Goal: Navigation & Orientation: Find specific page/section

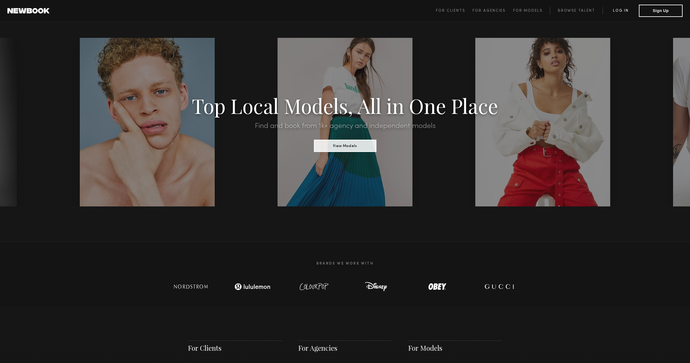
click at [622, 11] on link "Log in" at bounding box center [620, 10] width 36 height 7
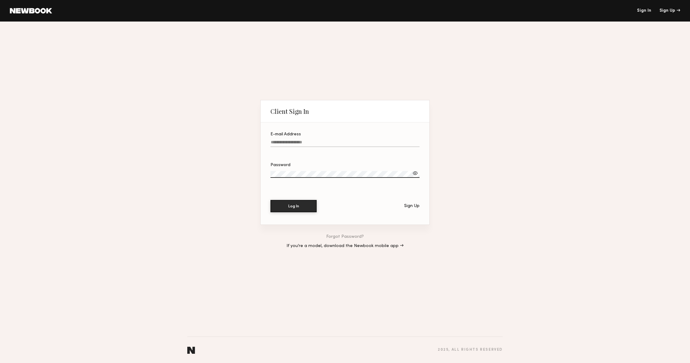
type input "**********"
click at [306, 202] on button "Log In" at bounding box center [293, 206] width 46 height 12
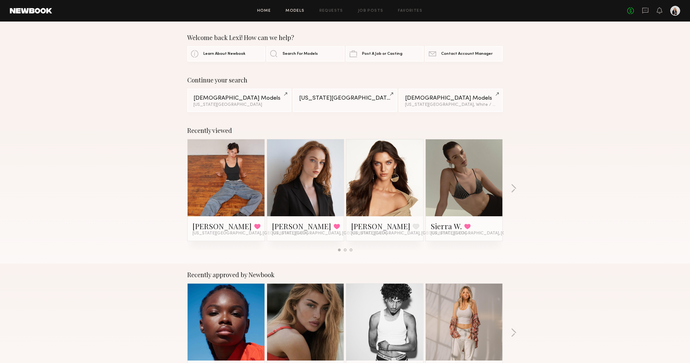
click at [298, 11] on link "Models" at bounding box center [295, 11] width 19 height 4
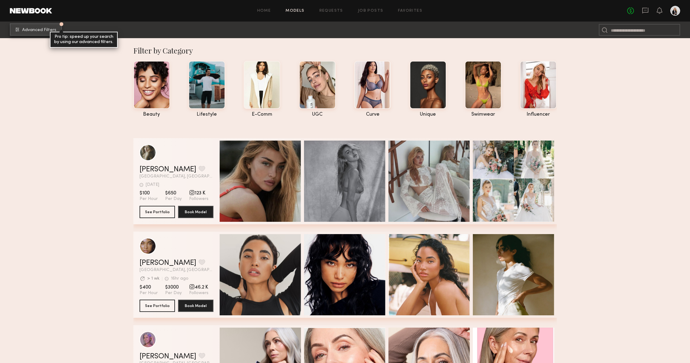
click at [26, 33] on button "Advanced Filters Pro tip: speed up your search by using our advanced filters." at bounding box center [36, 29] width 52 height 12
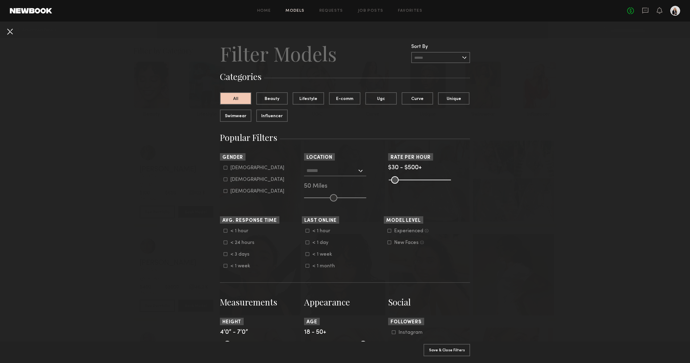
click at [7, 32] on button at bounding box center [10, 31] width 10 height 10
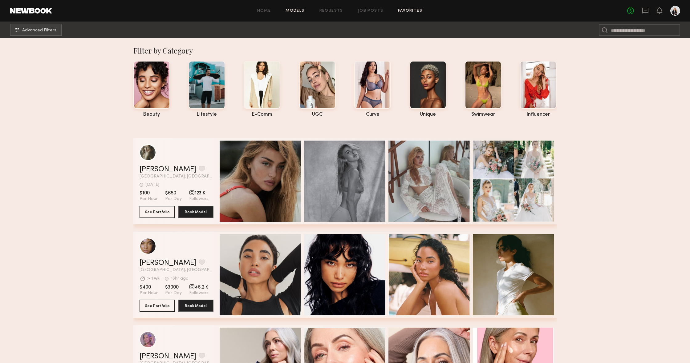
click at [406, 9] on link "Favorites" at bounding box center [410, 11] width 24 height 4
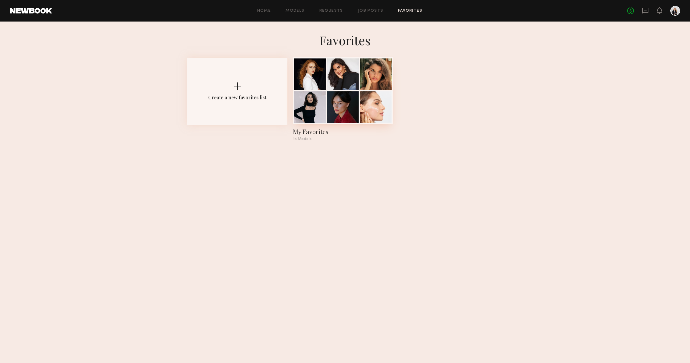
click at [335, 84] on div at bounding box center [343, 75] width 32 height 32
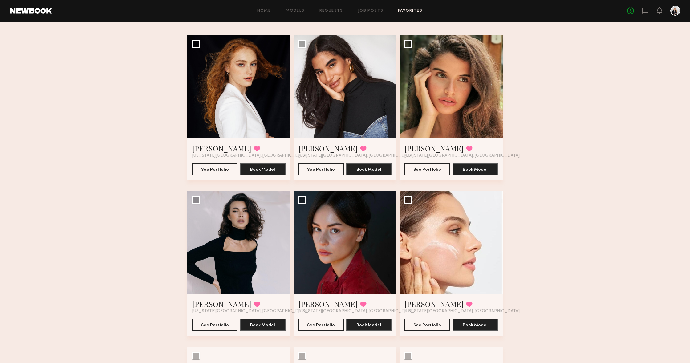
scroll to position [36, 0]
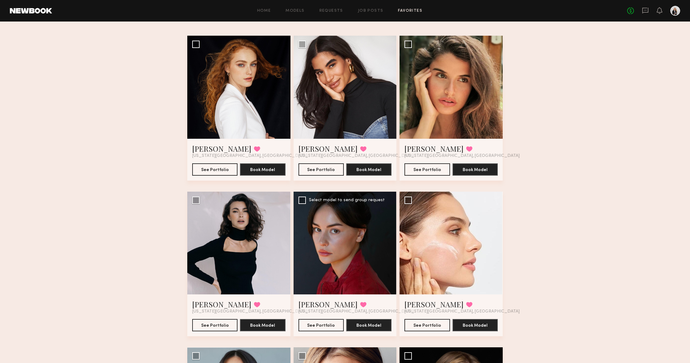
click at [363, 239] on div at bounding box center [345, 243] width 103 height 103
click at [324, 306] on link "[PERSON_NAME]" at bounding box center [327, 305] width 59 height 10
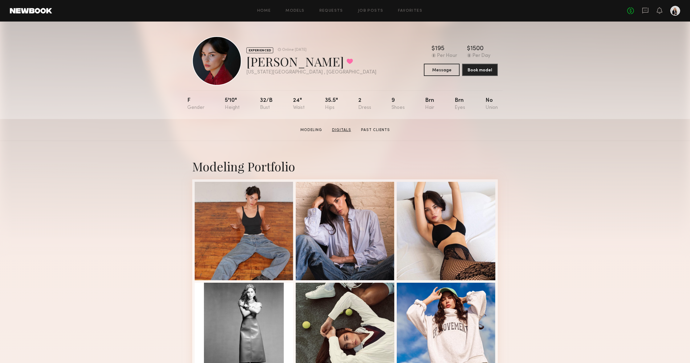
click at [343, 131] on link "Digitals" at bounding box center [342, 131] width 24 height 6
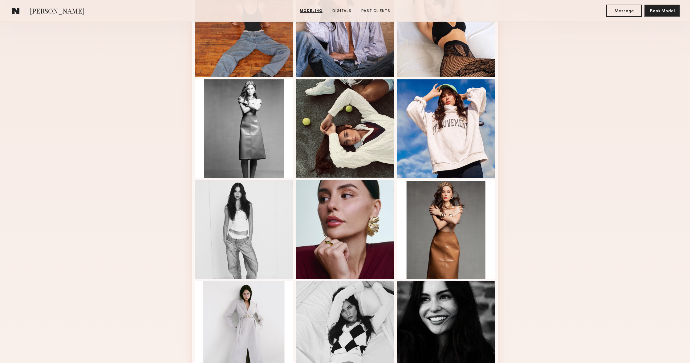
scroll to position [201, 0]
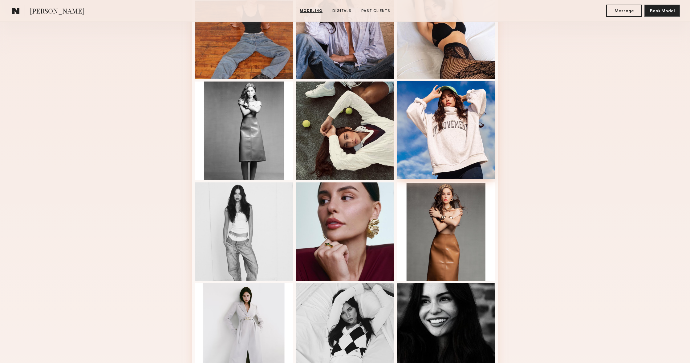
click at [479, 136] on div at bounding box center [446, 130] width 99 height 99
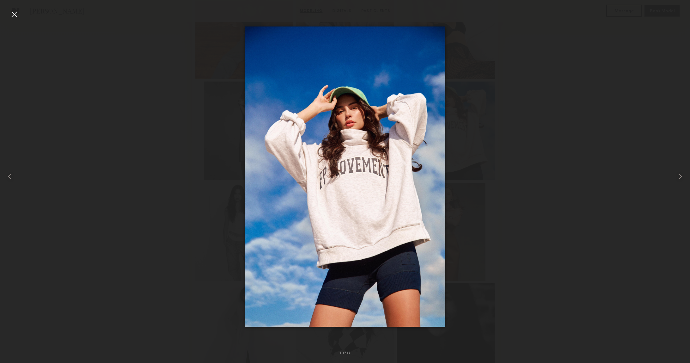
click at [557, 140] on div at bounding box center [345, 177] width 690 height 334
click at [14, 13] on div at bounding box center [14, 14] width 10 height 10
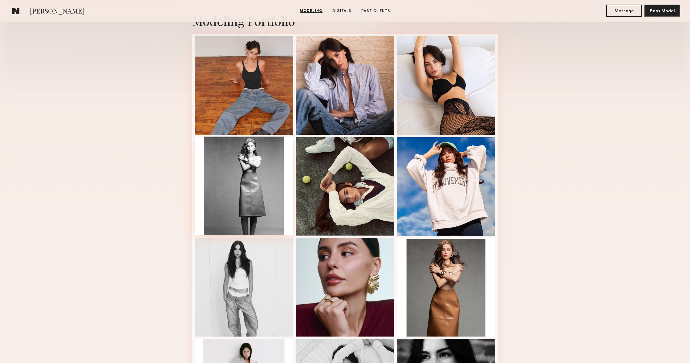
scroll to position [146, 0]
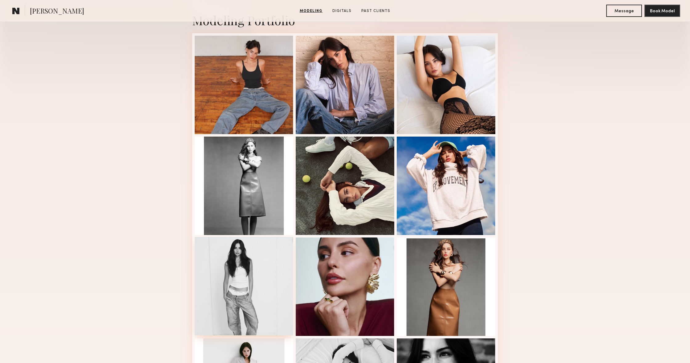
click at [250, 278] on div at bounding box center [244, 286] width 99 height 99
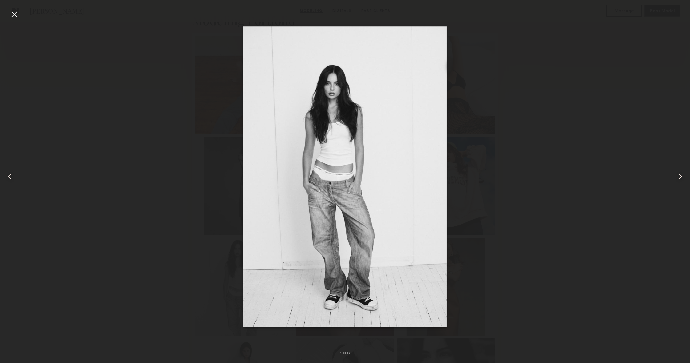
drag, startPoint x: 82, startPoint y: 212, endPoint x: 90, endPoint y: 216, distance: 9.4
click at [82, 212] on div at bounding box center [345, 177] width 690 height 334
click at [14, 15] on div at bounding box center [14, 14] width 10 height 10
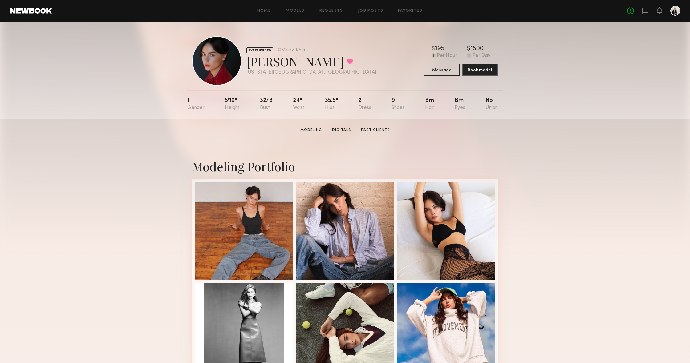
scroll to position [0, 0]
click at [249, 62] on div "[PERSON_NAME] Favorited" at bounding box center [311, 61] width 130 height 16
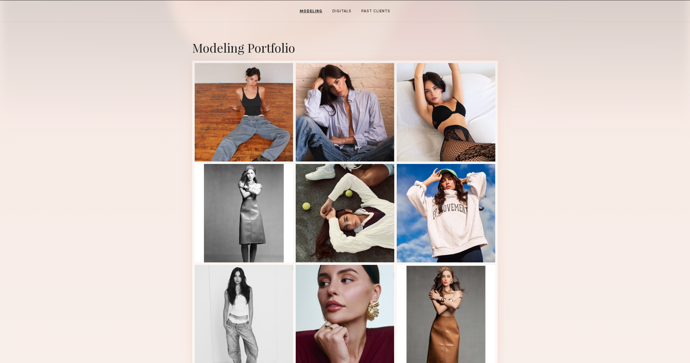
scroll to position [119, 0]
